Goal: Information Seeking & Learning: Learn about a topic

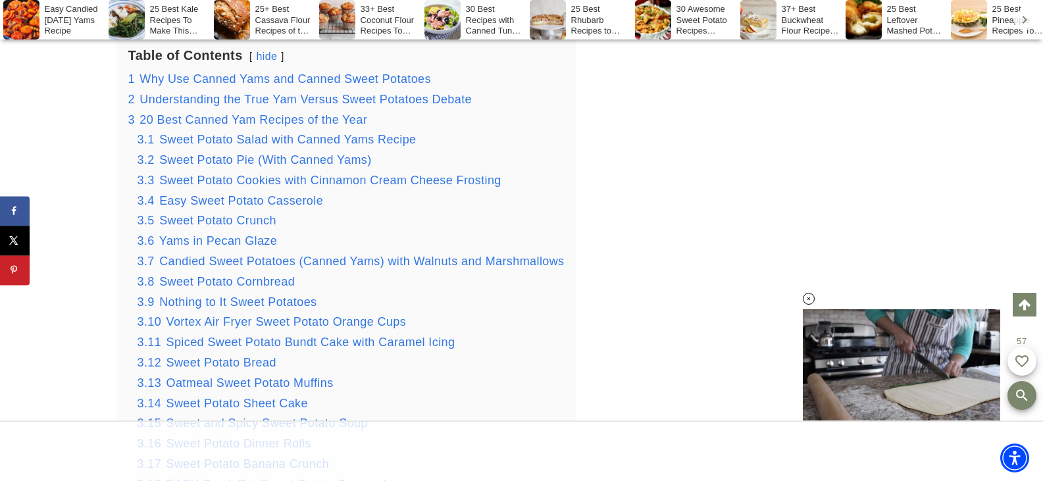
scroll to position [1775, 0]
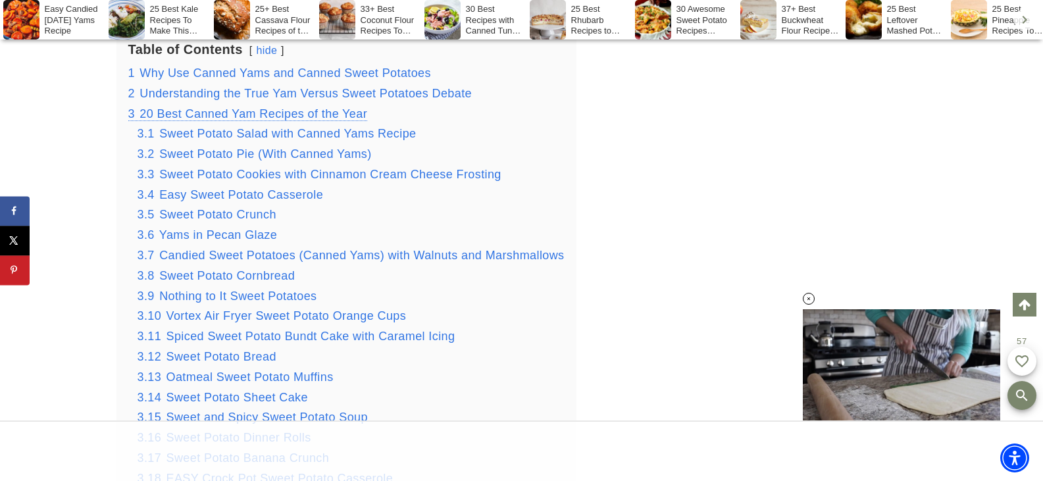
click at [268, 120] on span "20 Best Canned Yam Recipes of the Year" at bounding box center [253, 113] width 228 height 13
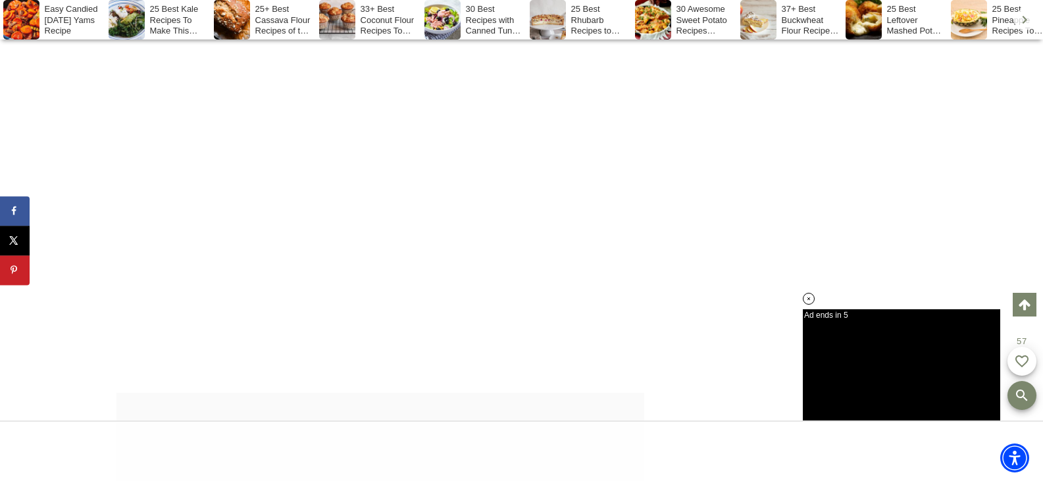
scroll to position [6853, 0]
